Goal: Task Accomplishment & Management: Manage account settings

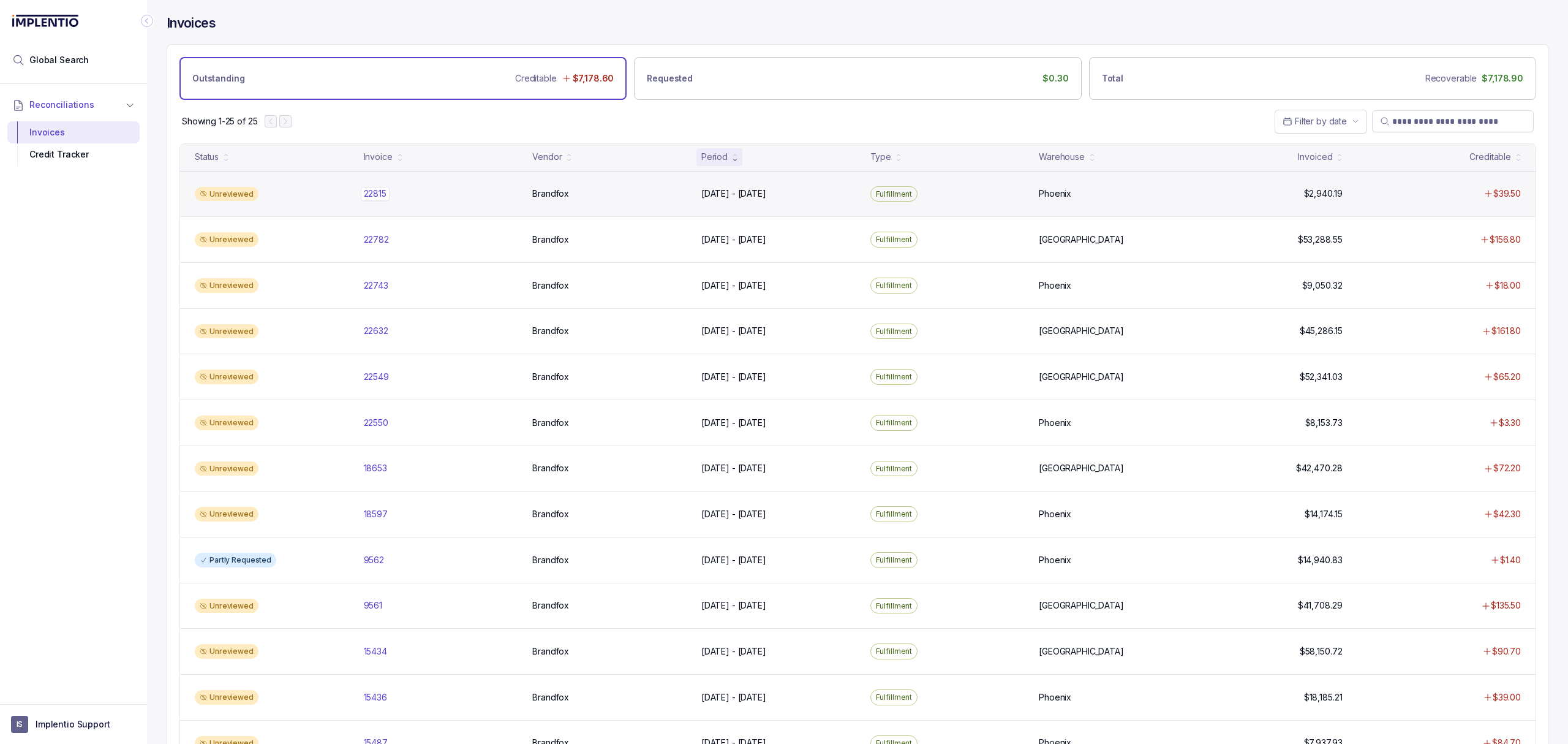
click at [373, 199] on p "22815" at bounding box center [375, 193] width 29 height 14
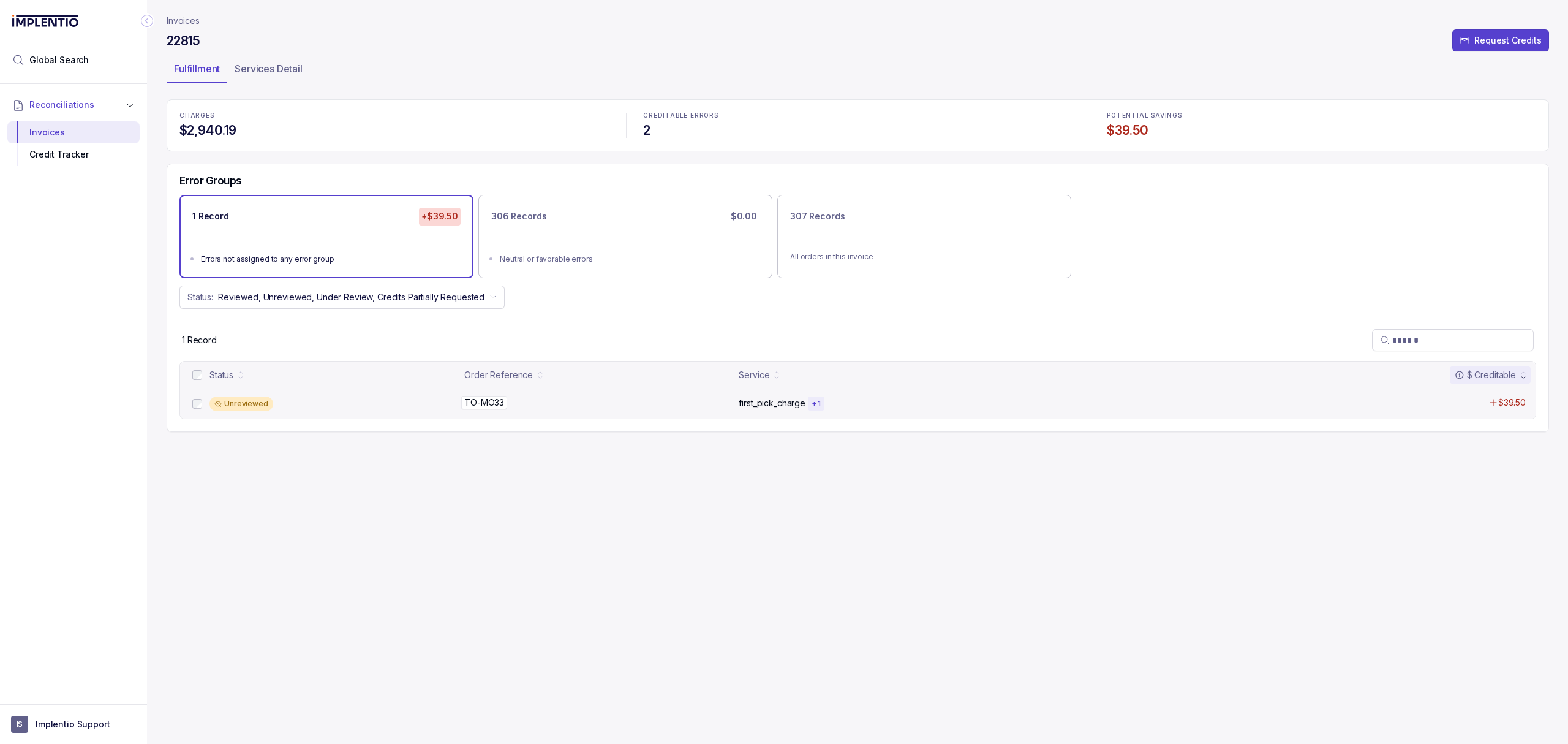
click at [476, 407] on p "TO-MO33" at bounding box center [485, 402] width 46 height 14
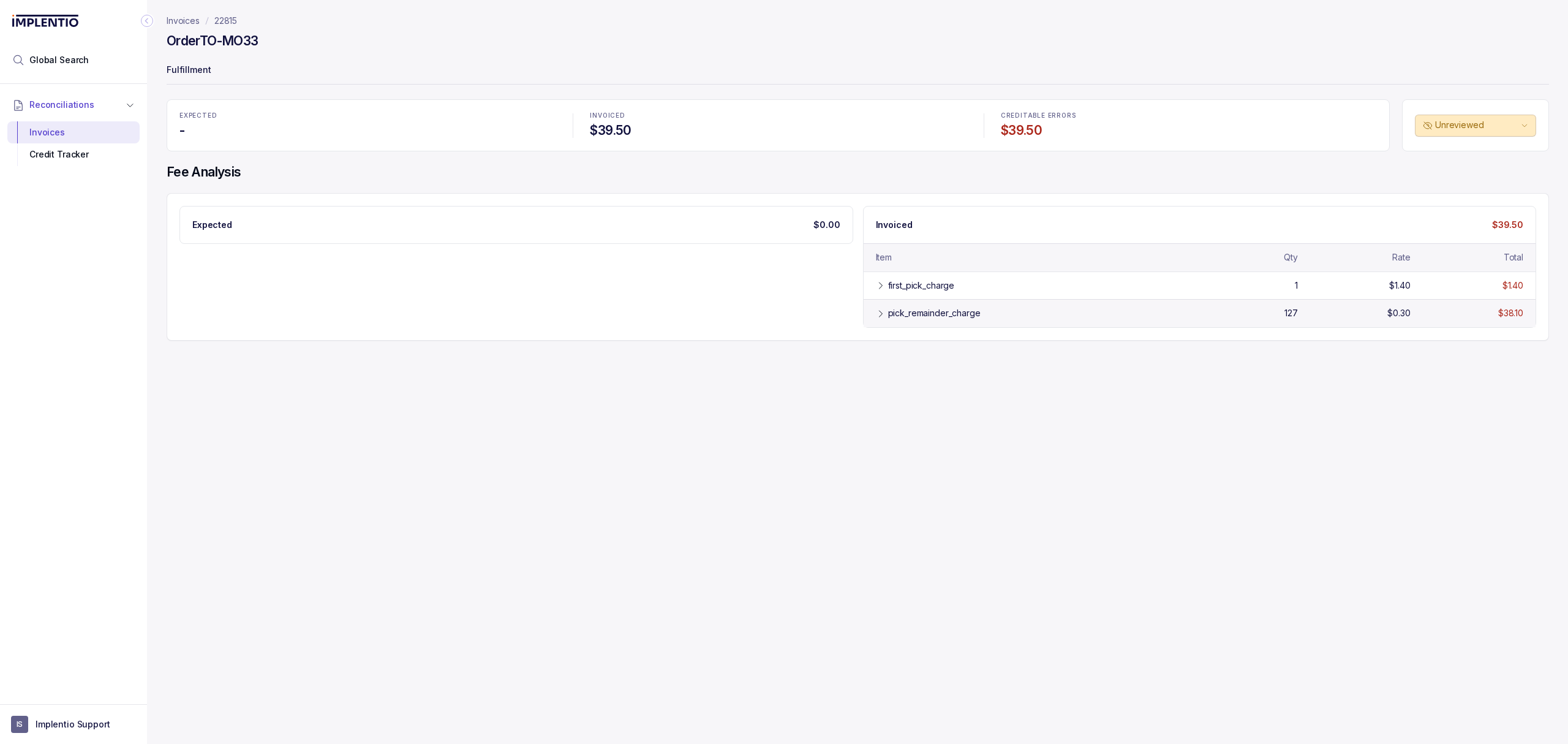
click at [920, 317] on div "pick_remainder_charge" at bounding box center [935, 313] width 92 height 12
click at [904, 280] on div "first_pick_charge 1 $1.40 $1.40" at bounding box center [1200, 285] width 673 height 28
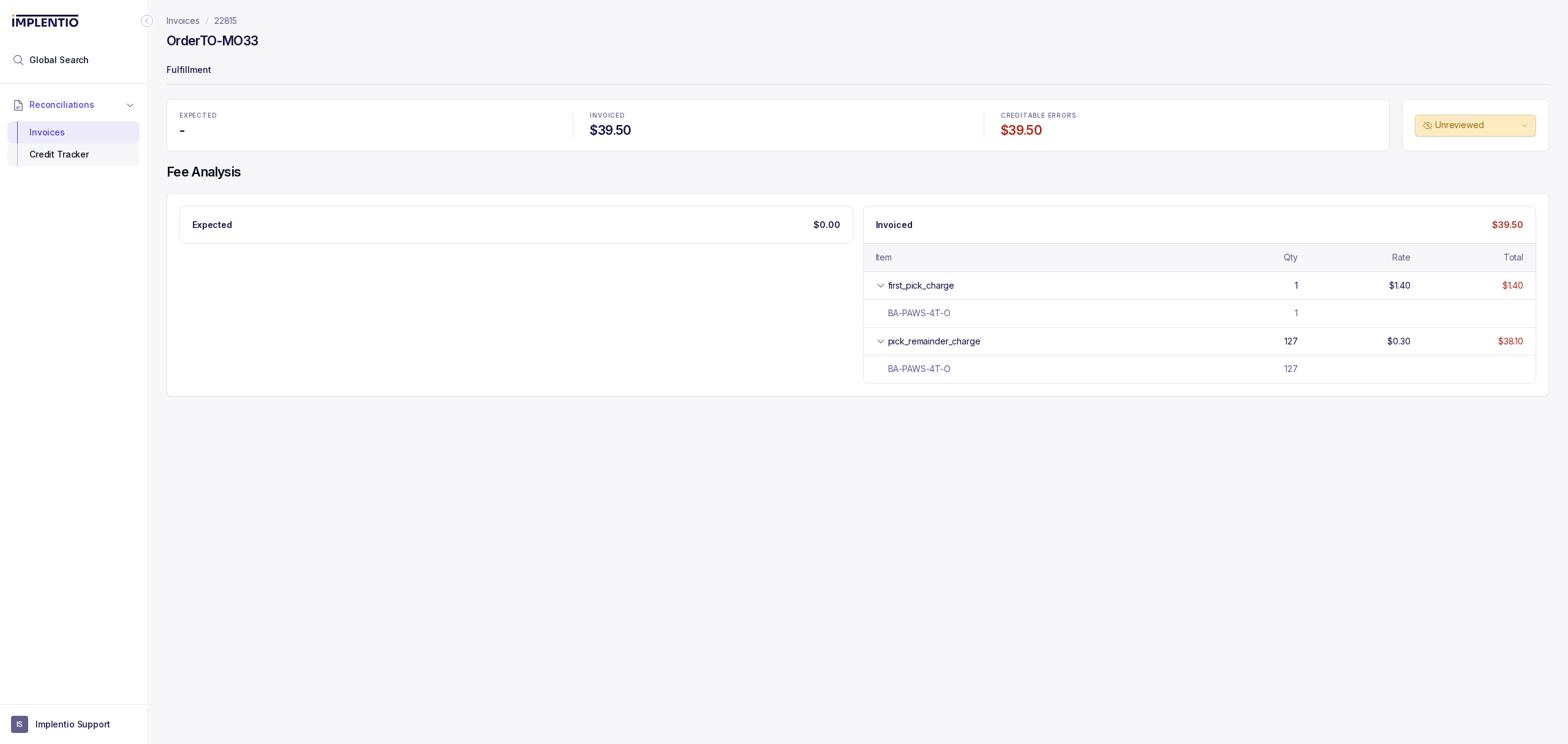
click at [81, 162] on div "Credit Tracker" at bounding box center [74, 154] width 113 height 22
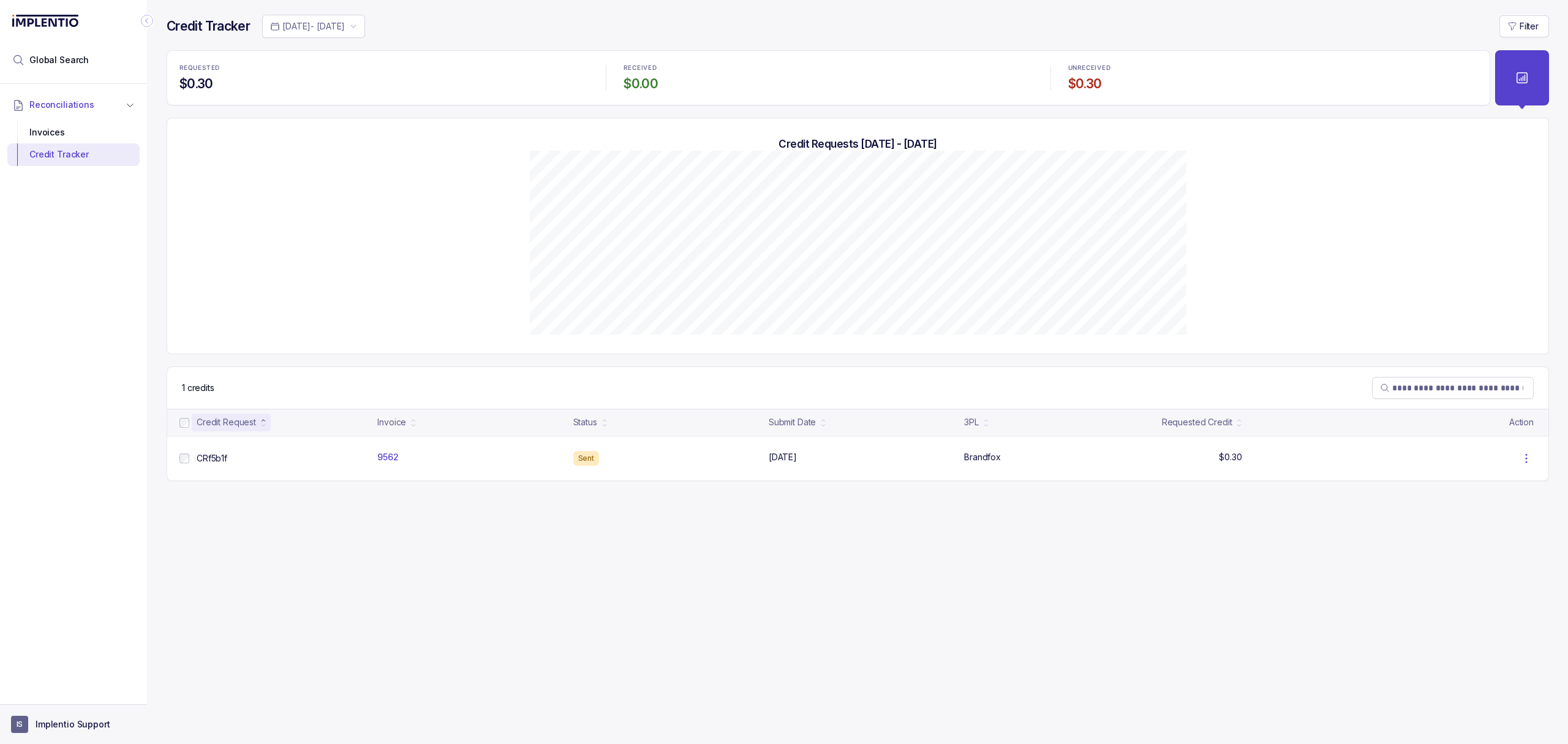
click at [100, 728] on p "Implentio Support" at bounding box center [73, 724] width 75 height 12
click at [86, 701] on p "Logout" at bounding box center [81, 697] width 102 height 12
